Goal: Transaction & Acquisition: Purchase product/service

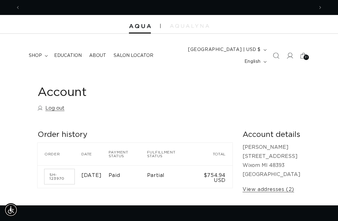
scroll to position [0, 294]
click at [304, 55] on div "31 31" at bounding box center [306, 57] width 5 height 5
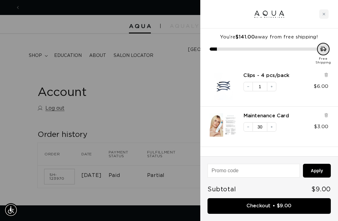
scroll to position [0, 588]
click at [294, 206] on link "Checkout • $9.00" at bounding box center [269, 207] width 123 height 16
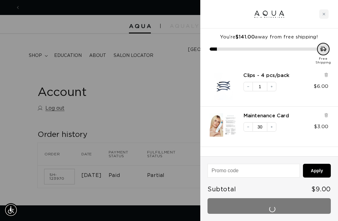
scroll to position [0, 0]
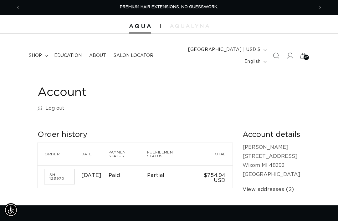
click at [305, 55] on span "32" at bounding box center [307, 57] width 4 height 5
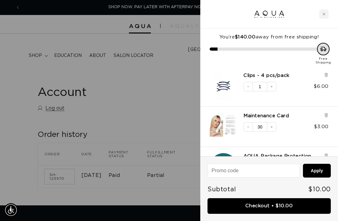
click at [323, 16] on div "Close cart" at bounding box center [324, 13] width 9 height 9
